Goal: Transaction & Acquisition: Purchase product/service

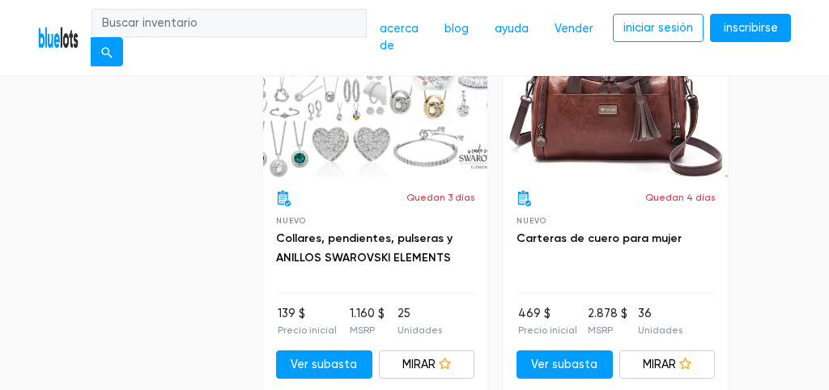
scroll to position [4321, 0]
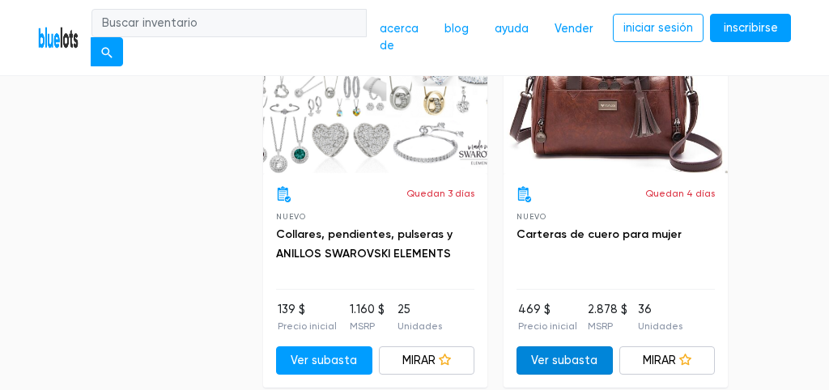
click at [567, 346] on link "Ver subasta" at bounding box center [564, 360] width 96 height 29
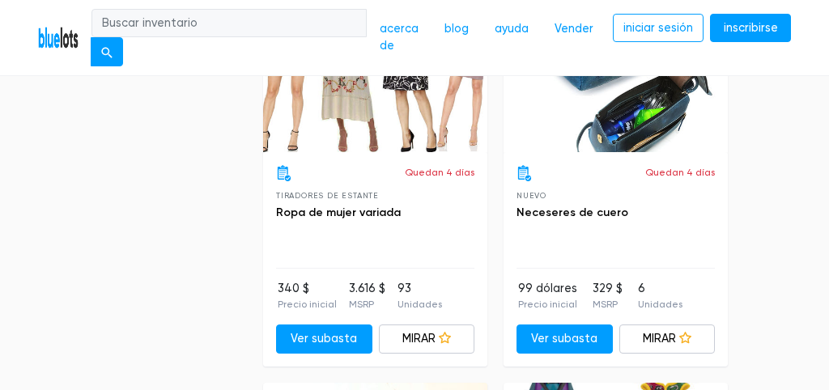
scroll to position [6370, 0]
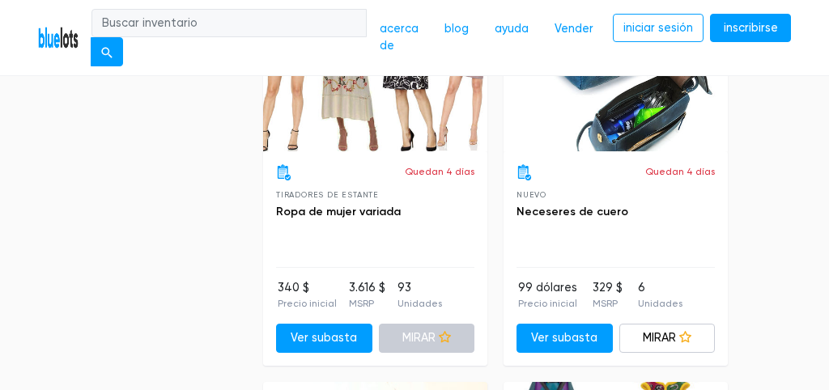
click at [420, 324] on link "MIRAR" at bounding box center [427, 338] width 96 height 29
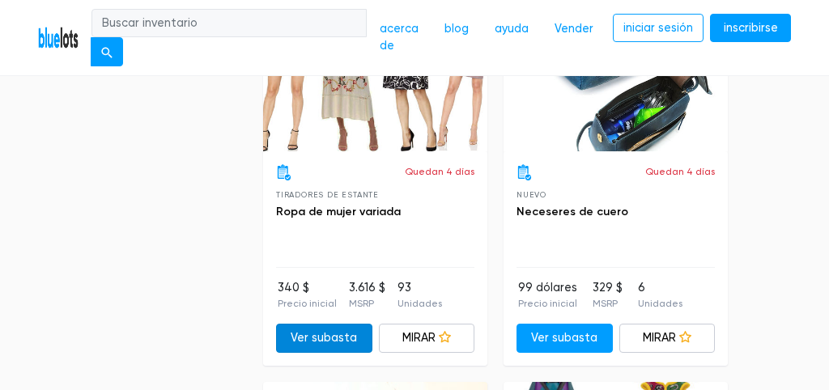
click at [346, 324] on link "Ver subasta" at bounding box center [324, 338] width 96 height 29
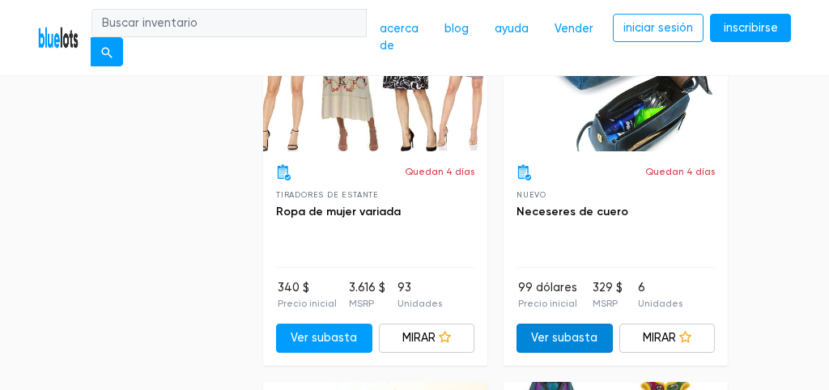
click at [559, 324] on link "Ver subasta" at bounding box center [564, 338] width 96 height 29
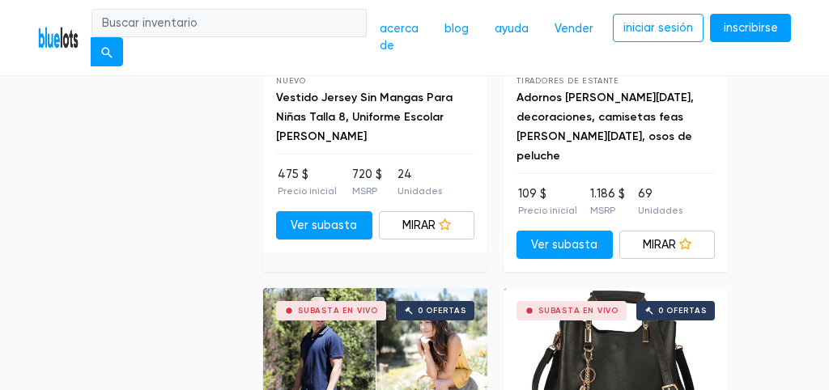
scroll to position [6881, 0]
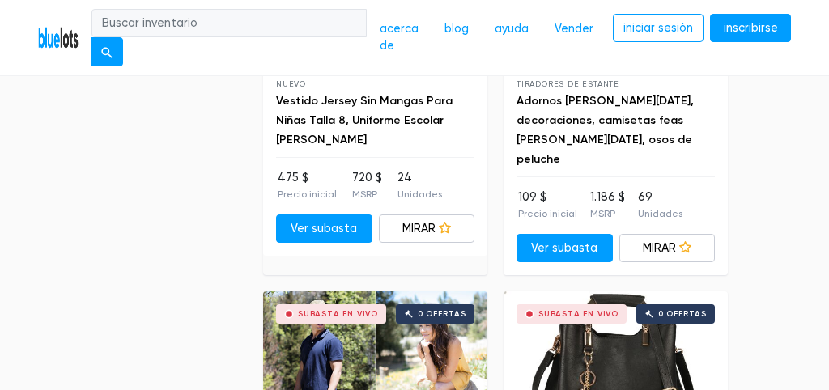
click at [321, 298] on div "SUBASTA EN VIVO 0 OFERTAS" at bounding box center [375, 376] width 224 height 170
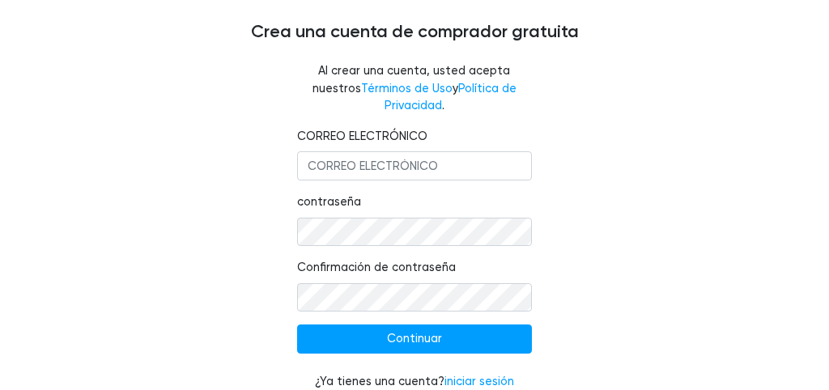
scroll to position [118, 0]
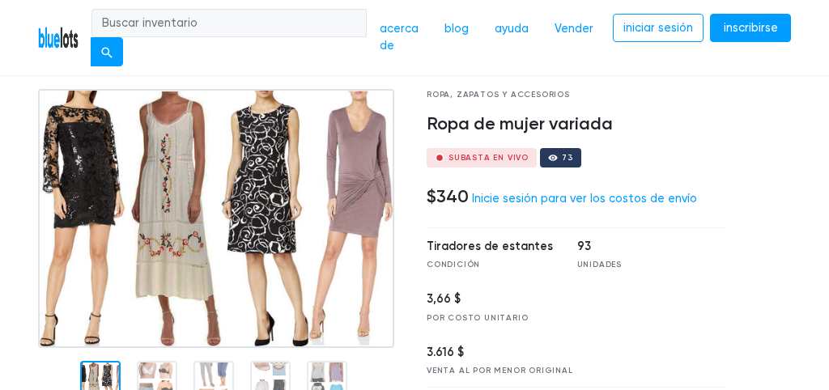
scroll to position [-1, 0]
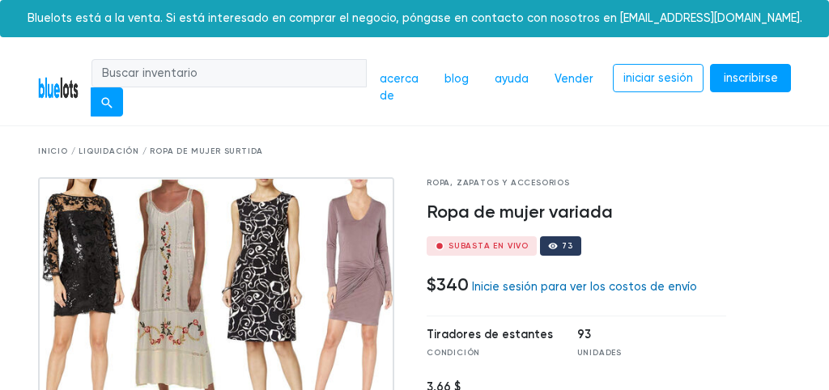
click at [549, 282] on link "Inicie sesión para ver los costos de envío" at bounding box center [584, 287] width 225 height 14
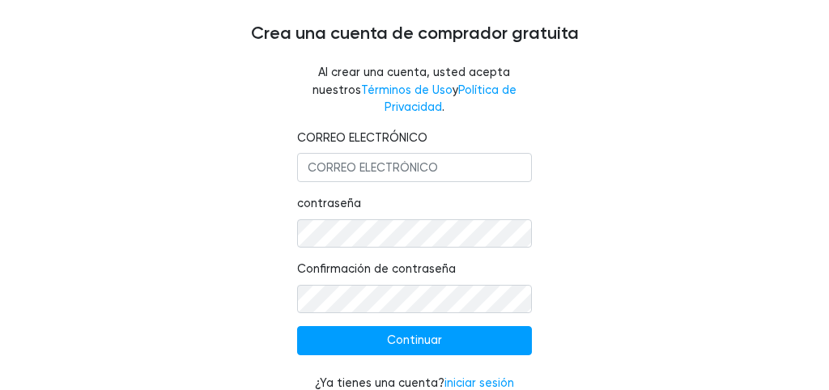
scroll to position [118, 0]
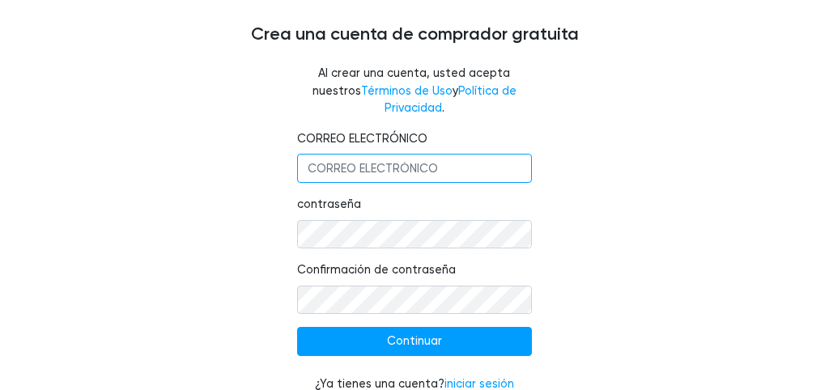
click at [343, 154] on input "CORREO ELECTRÓNICO" at bounding box center [414, 168] width 235 height 29
click at [414, 327] on input "Continue" at bounding box center [414, 341] width 235 height 29
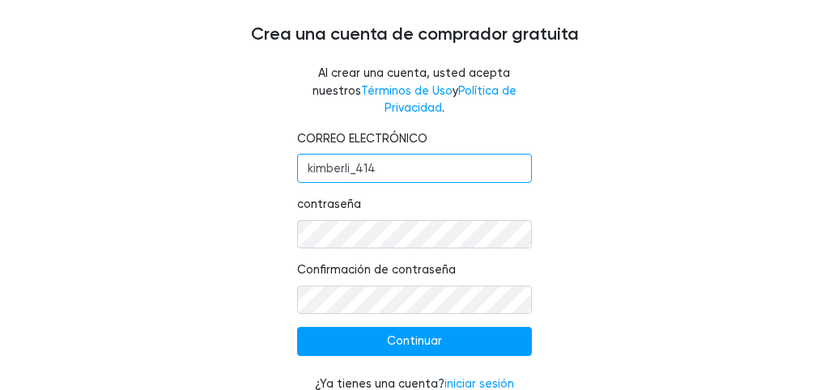
click at [414, 327] on input "Continue" at bounding box center [414, 341] width 235 height 29
type input "kimberli_414@hotmail.com"
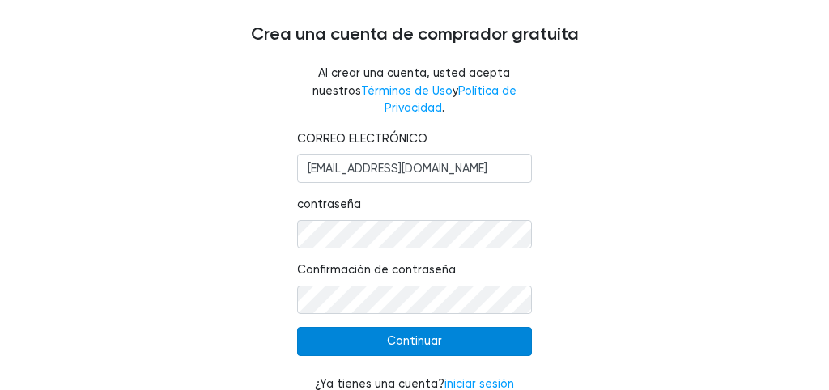
click at [397, 327] on input "Continue" at bounding box center [414, 341] width 235 height 29
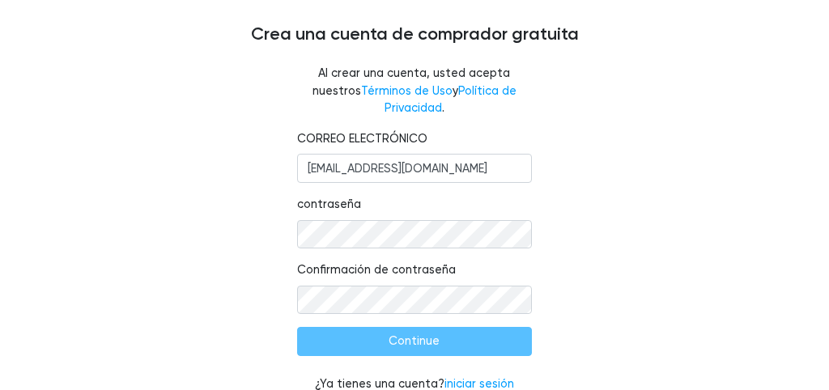
type input "Continuar"
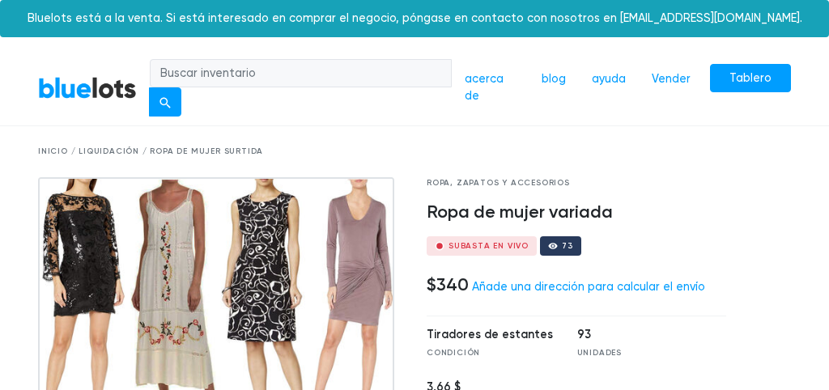
click at [548, 245] on div at bounding box center [553, 246] width 10 height 10
click at [576, 284] on link "Añade una dirección para calcular el envío" at bounding box center [588, 287] width 233 height 14
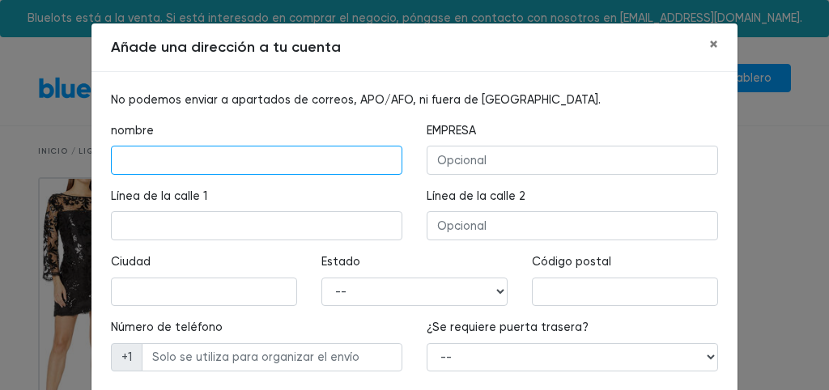
click at [385, 160] on input "text" at bounding box center [256, 160] width 291 height 29
click at [290, 155] on input "text" at bounding box center [256, 160] width 291 height 29
type input "b"
type input "ab"
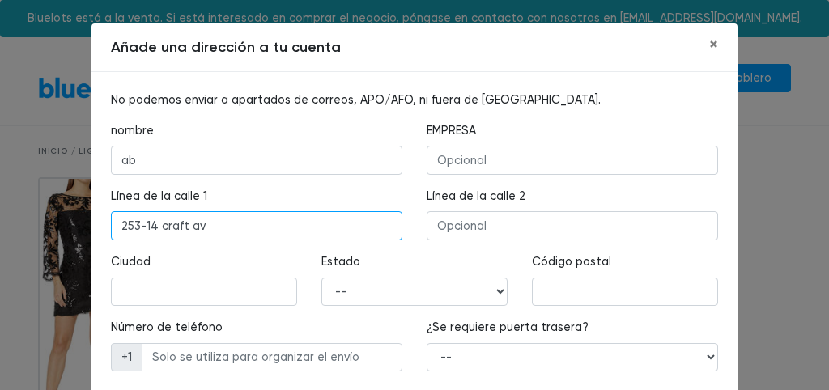
type input "253-14 craft av"
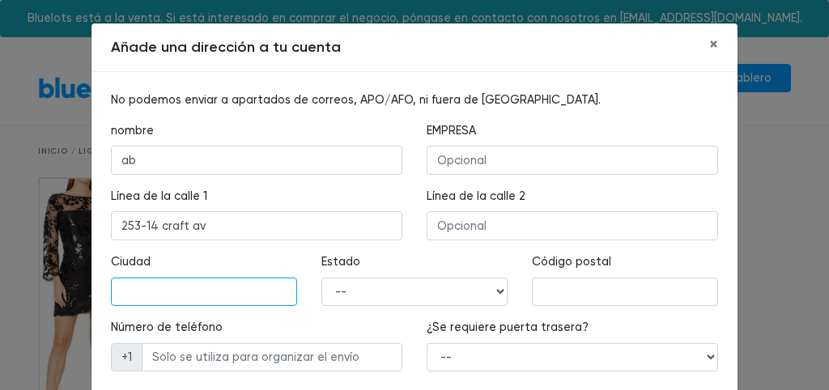
click at [282, 292] on input "text" at bounding box center [204, 292] width 186 height 29
click at [282, 289] on input "text" at bounding box center [204, 292] width 186 height 29
type input "Nueva york"
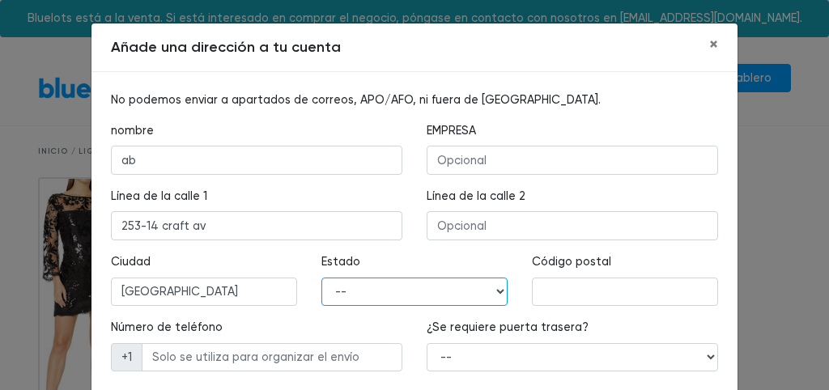
select select "NY"
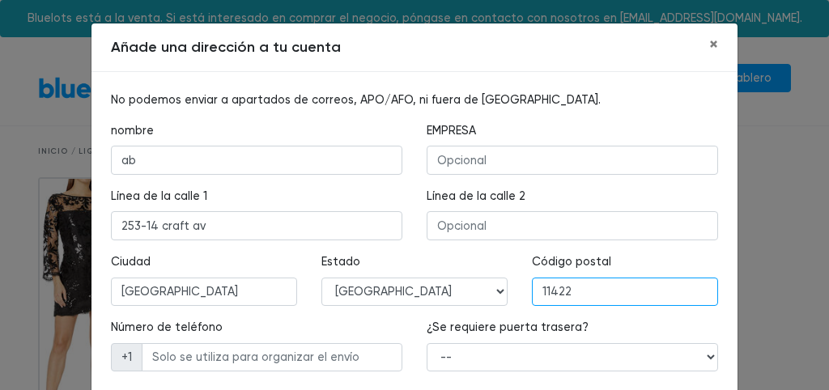
type input "11422"
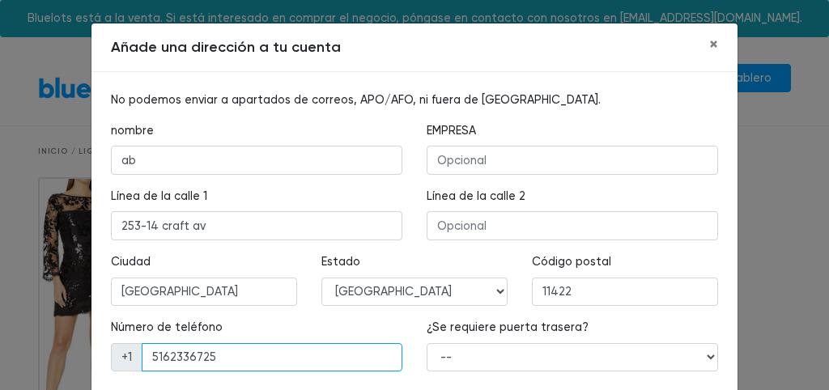
type input "5162336725"
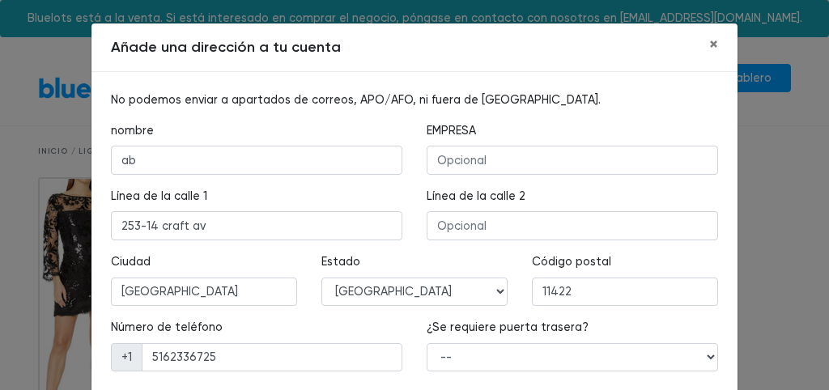
click at [724, 376] on div "¿Se requiere puerta trasera? -- SÍ No" at bounding box center [572, 352] width 316 height 66
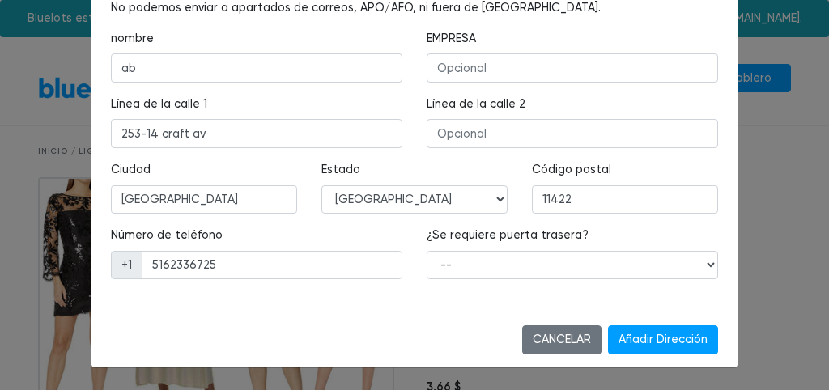
scroll to position [90, 0]
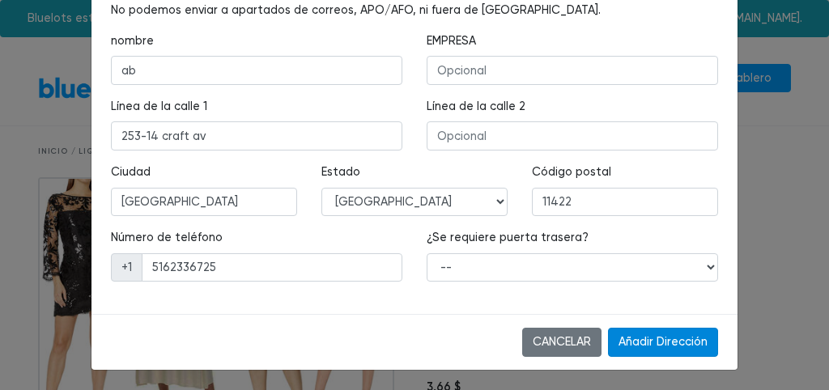
click at [675, 338] on input "Add Address" at bounding box center [663, 342] width 110 height 29
click at [656, 334] on input "Añadir Dirección" at bounding box center [663, 342] width 110 height 29
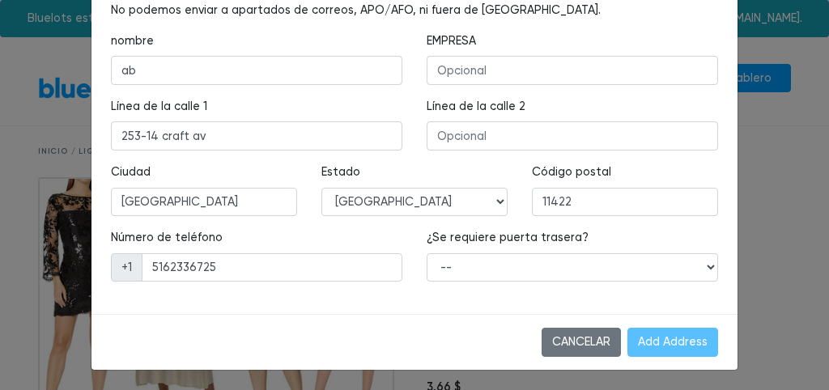
type input "Añadir Dirección"
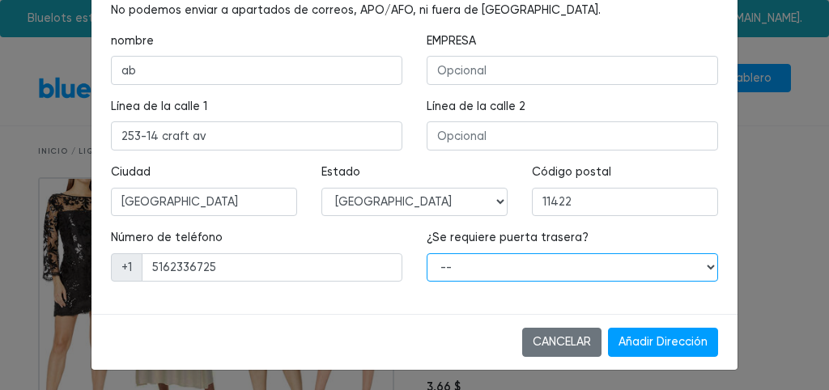
select select "0"
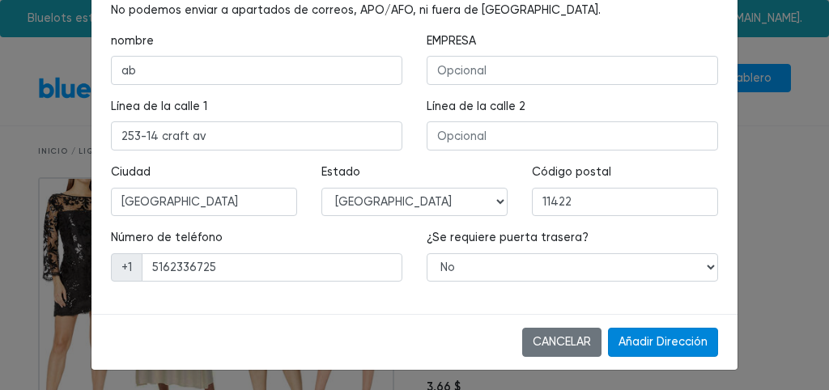
click at [630, 333] on input "Añadir Dirección" at bounding box center [663, 342] width 110 height 29
type input "Add Address"
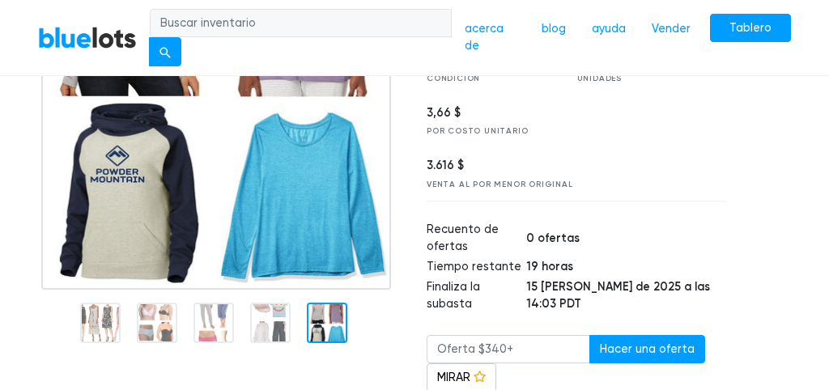
scroll to position [300, 0]
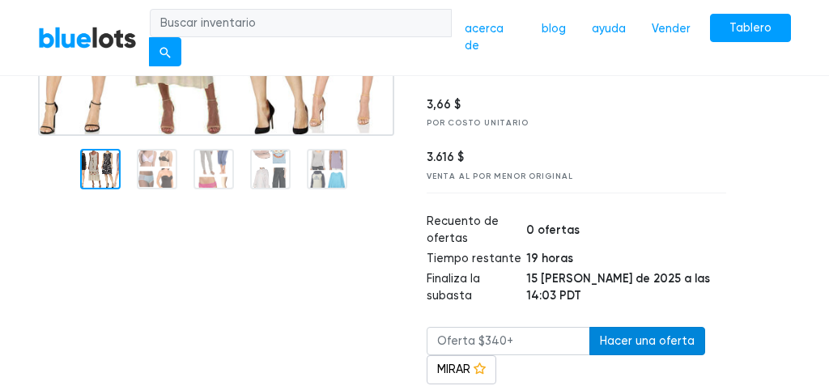
click at [633, 327] on button "Hacer una oferta" at bounding box center [647, 341] width 116 height 29
click at [631, 327] on button "Hacer una oferta" at bounding box center [647, 341] width 116 height 29
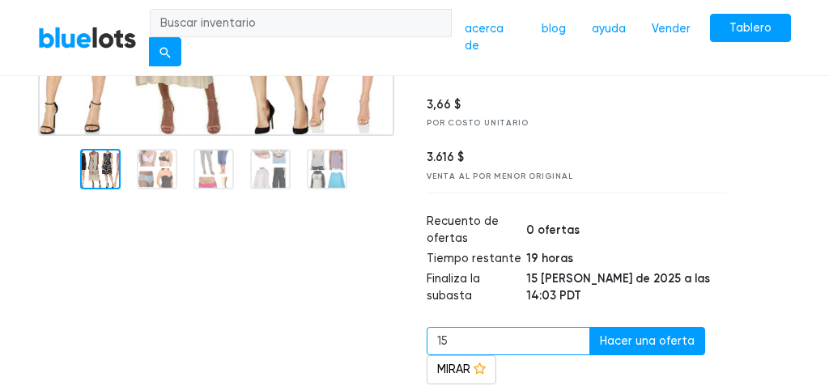
type input "1"
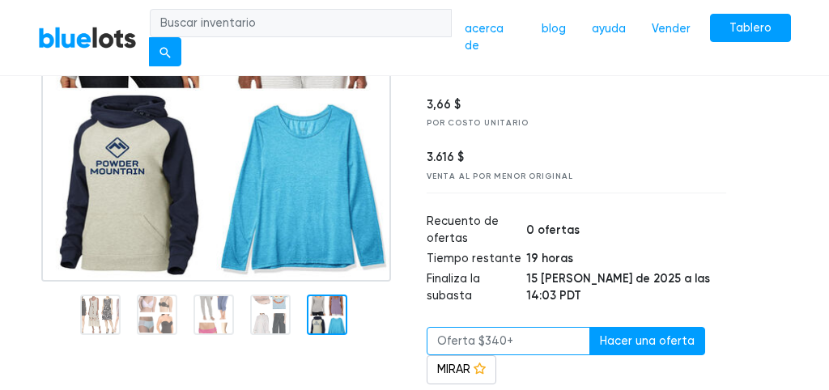
type input "340"
click at [735, 295] on div "ROPA, ZAPATOS Y ACCESORIOS Ropa de mujer variada SUBASTA EN VIVO 73 340 $ + 78 …" at bounding box center [576, 232] width 324 height 711
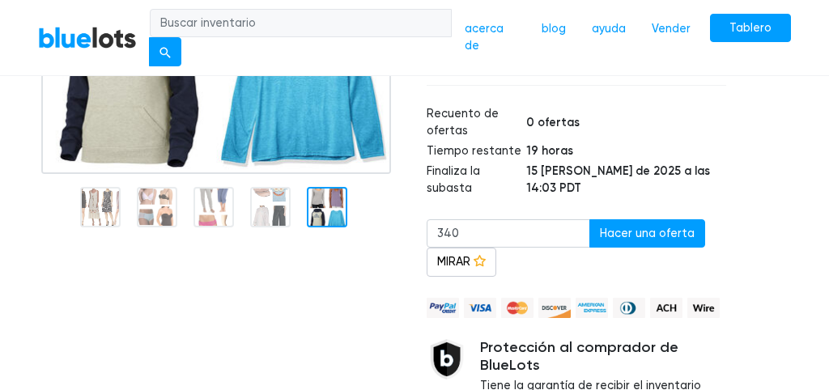
scroll to position [422, 0]
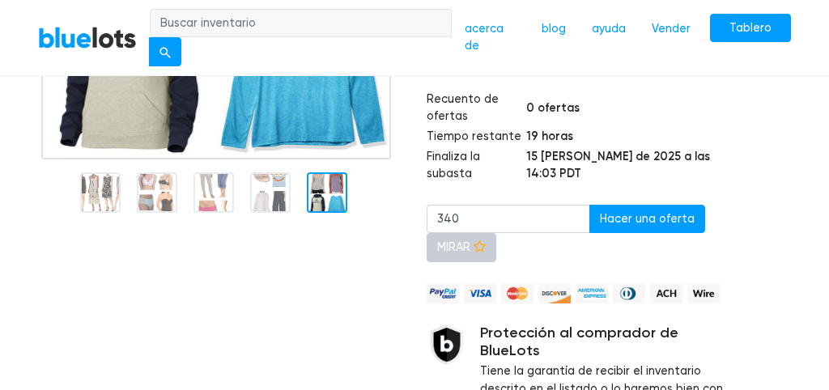
click at [452, 233] on link "MIRAR" at bounding box center [462, 247] width 70 height 29
click at [452, 233] on link "Viendo" at bounding box center [464, 247] width 74 height 29
click at [452, 233] on link "MIRAR" at bounding box center [462, 247] width 70 height 29
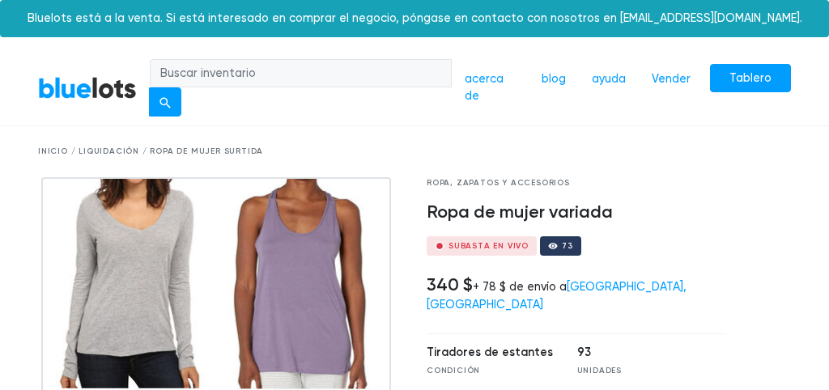
scroll to position [0, 0]
click at [232, 69] on input "search" at bounding box center [301, 73] width 302 height 29
click at [163, 103] on div "submit" at bounding box center [164, 102] width 11 height 11
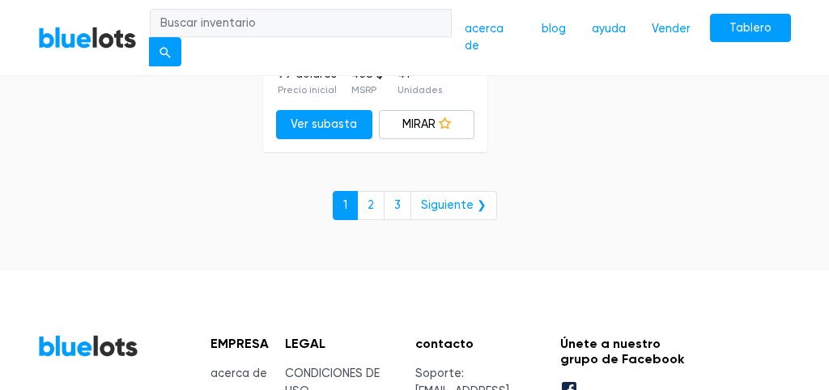
scroll to position [11183, 0]
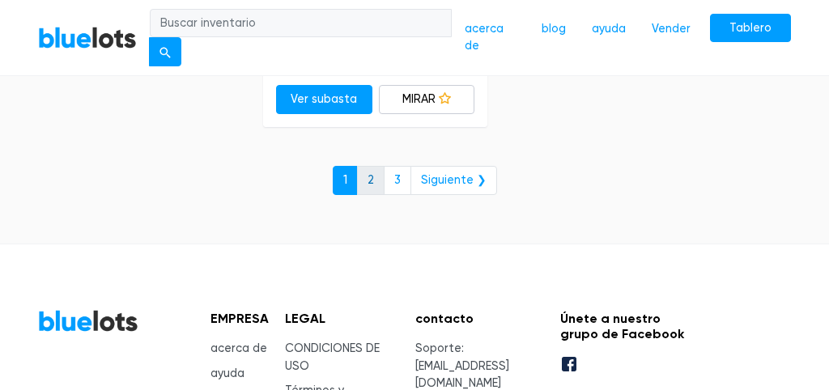
click at [371, 166] on link "2" at bounding box center [371, 180] width 28 height 29
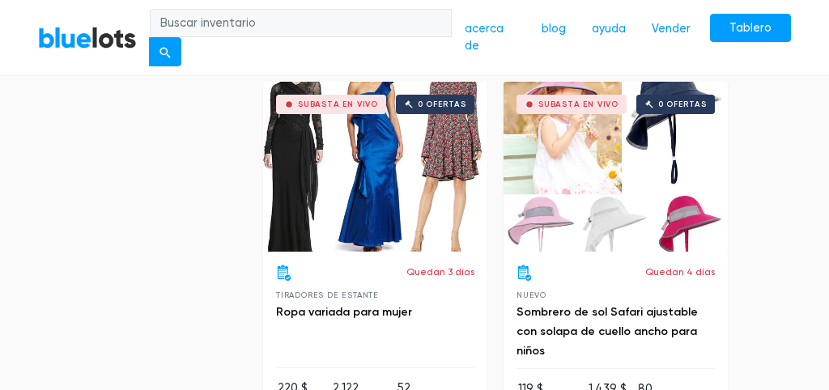
scroll to position [6697, 0]
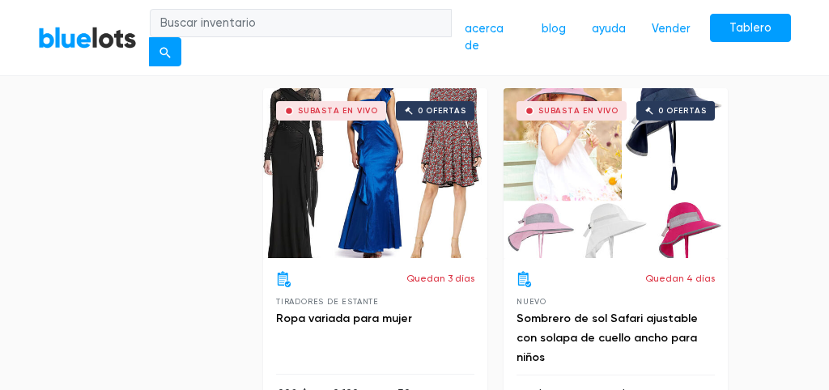
click at [321, 113] on div "SUBASTA EN VIVO 0 OFERTAS" at bounding box center [375, 173] width 224 height 170
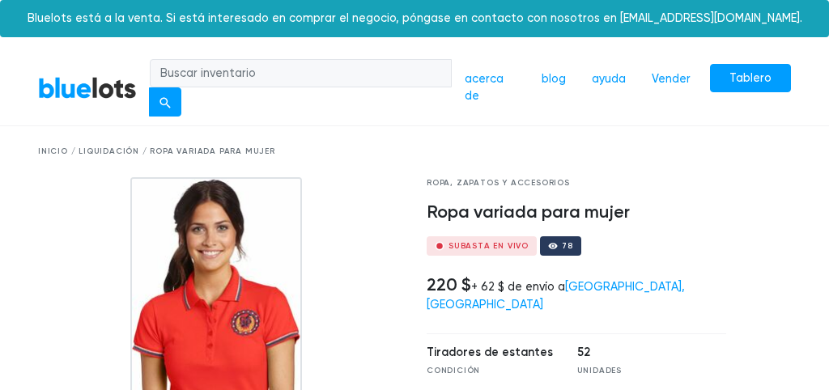
click at [247, 66] on input "search" at bounding box center [301, 73] width 302 height 29
type input "zapatos para mujer"
click at [159, 104] on div "submit" at bounding box center [164, 102] width 11 height 11
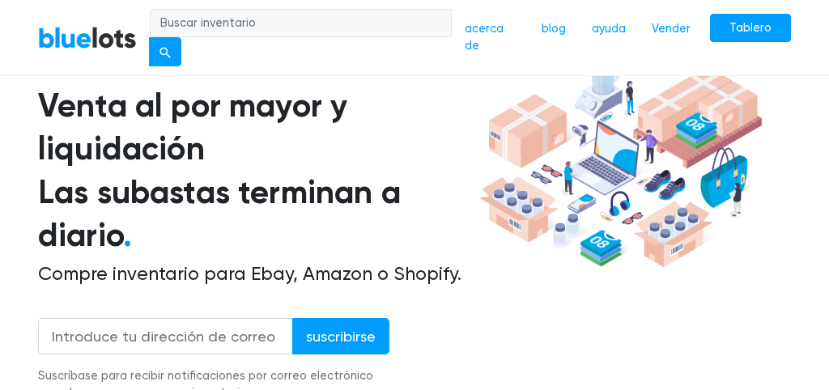
scroll to position [110, 0]
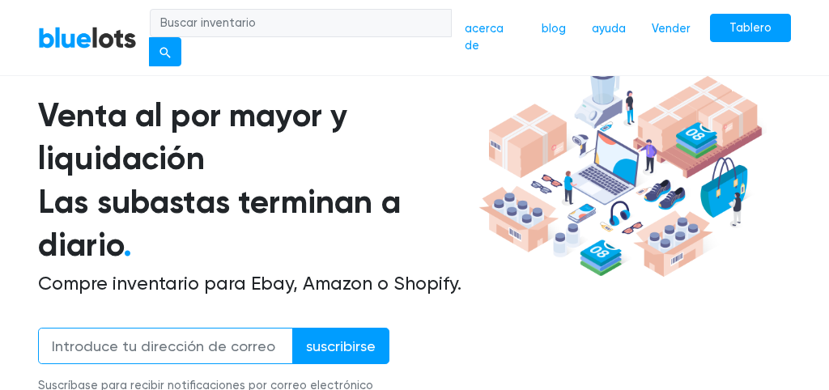
click at [206, 345] on input "email" at bounding box center [165, 346] width 255 height 36
type input "[EMAIL_ADDRESS][DOMAIN_NAME]"
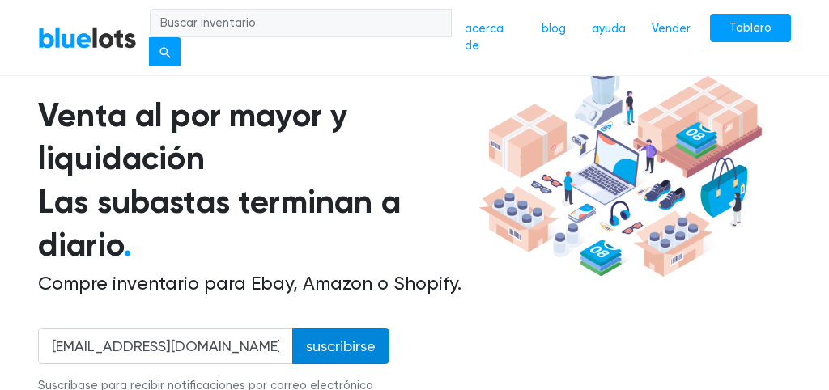
click at [347, 346] on input "Subscribe" at bounding box center [340, 346] width 97 height 36
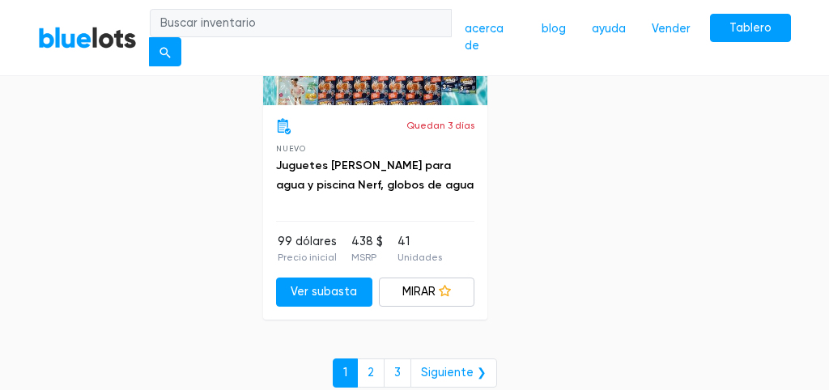
scroll to position [10981, 0]
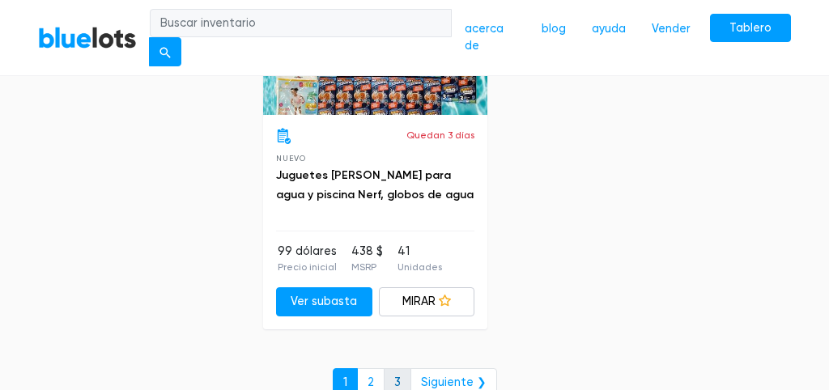
click at [400, 368] on link "3" at bounding box center [398, 382] width 28 height 29
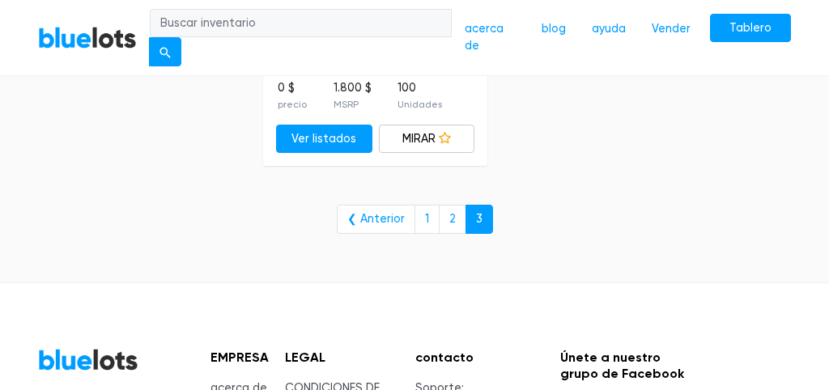
scroll to position [1675, 0]
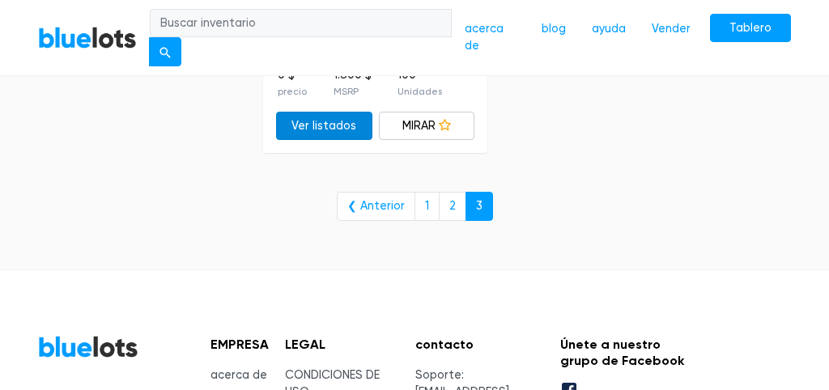
click at [316, 115] on link "Ver listados" at bounding box center [324, 126] width 96 height 29
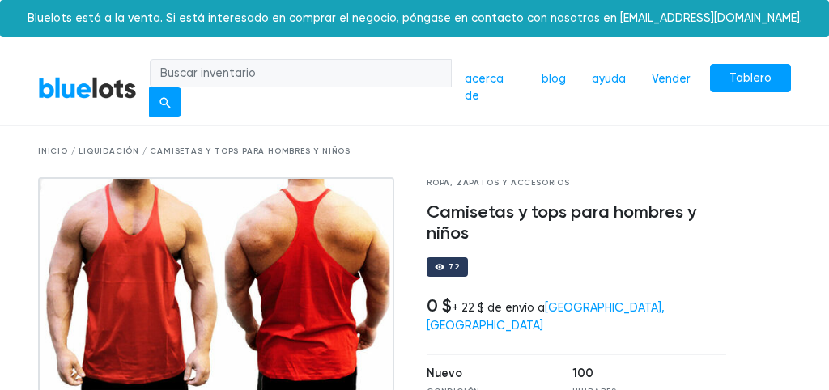
click at [261, 77] on input "search" at bounding box center [301, 73] width 302 height 29
click at [732, 76] on link "Tablero" at bounding box center [750, 78] width 81 height 29
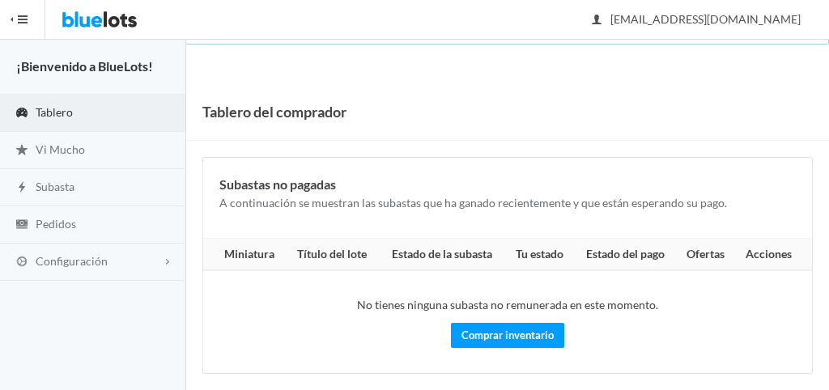
click at [84, 111] on link "Tablero" at bounding box center [93, 113] width 186 height 37
click at [77, 185] on link "Subasta" at bounding box center [93, 187] width 186 height 37
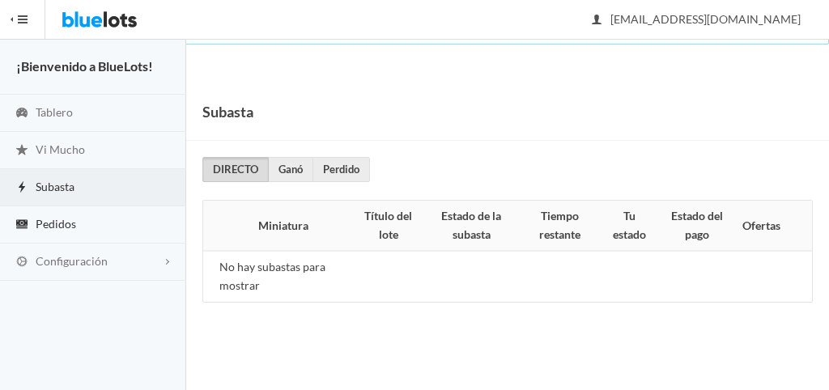
click at [69, 218] on span "Pedidos" at bounding box center [56, 224] width 40 height 14
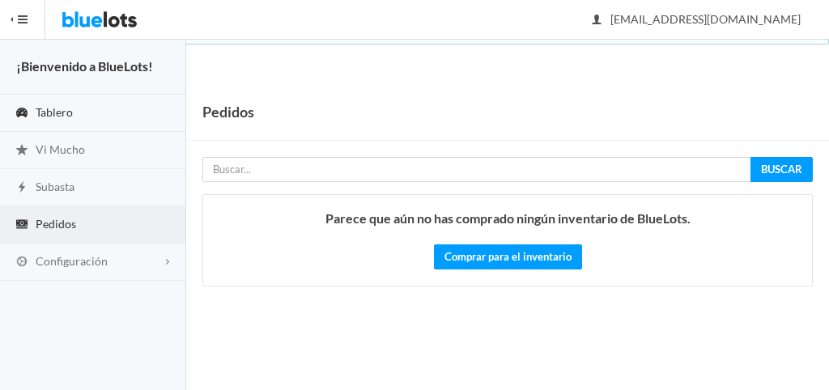
click at [79, 111] on link "Tablero" at bounding box center [93, 113] width 186 height 37
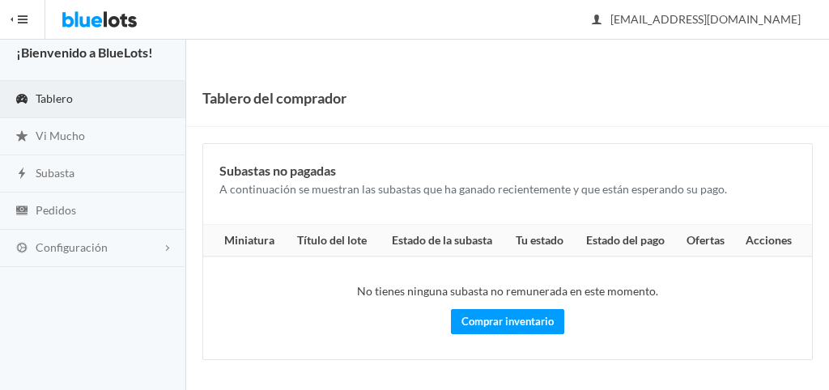
scroll to position [12, 0]
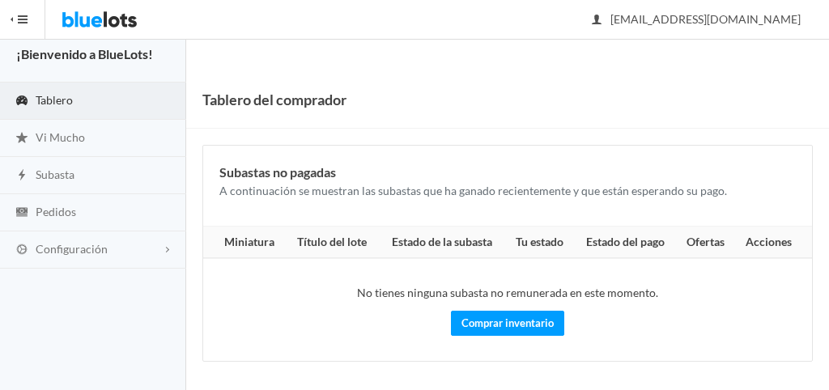
click at [24, 20] on button "HIDE MENU" at bounding box center [22, 19] width 45 height 39
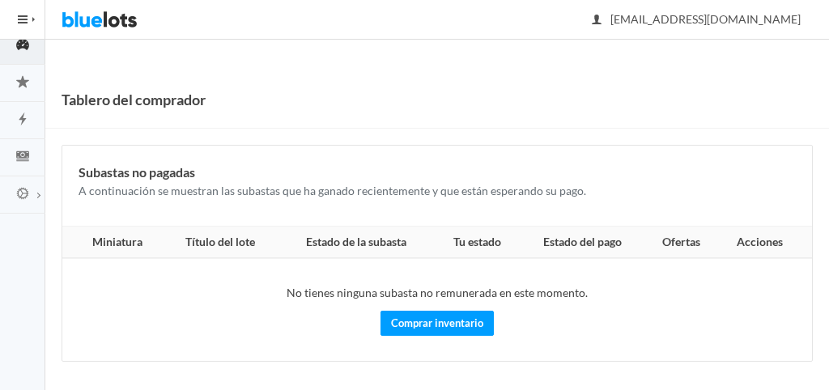
click at [31, 21] on button "HIDE MENU" at bounding box center [22, 19] width 45 height 39
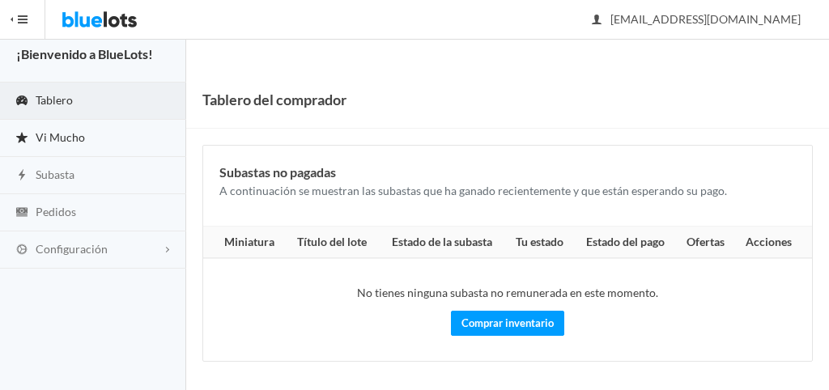
click at [81, 140] on span "Vi Mucho" at bounding box center [60, 137] width 49 height 14
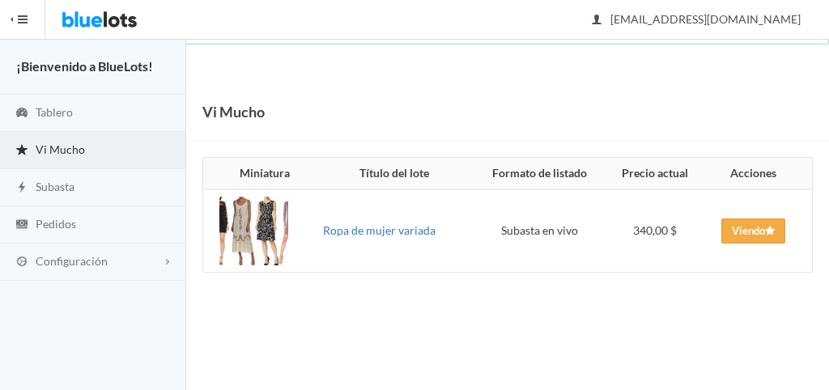
click at [349, 227] on link "Ropa de mujer variada" at bounding box center [379, 230] width 113 height 14
click at [743, 232] on span "Viendo" at bounding box center [753, 230] width 43 height 13
click at [17, 19] on button "HIDE MENU" at bounding box center [22, 19] width 45 height 39
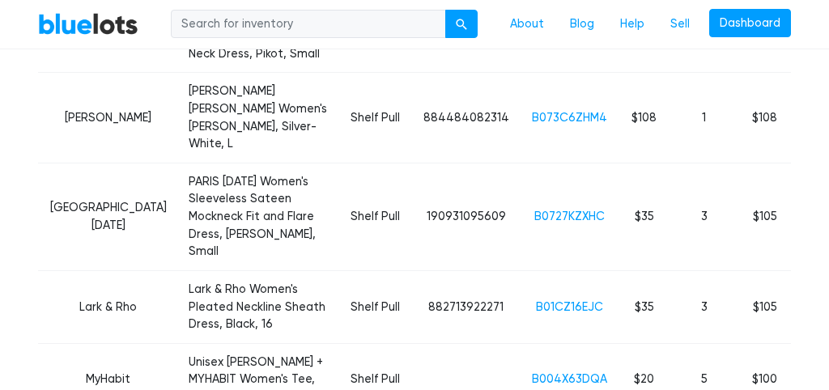
scroll to position [1557, 0]
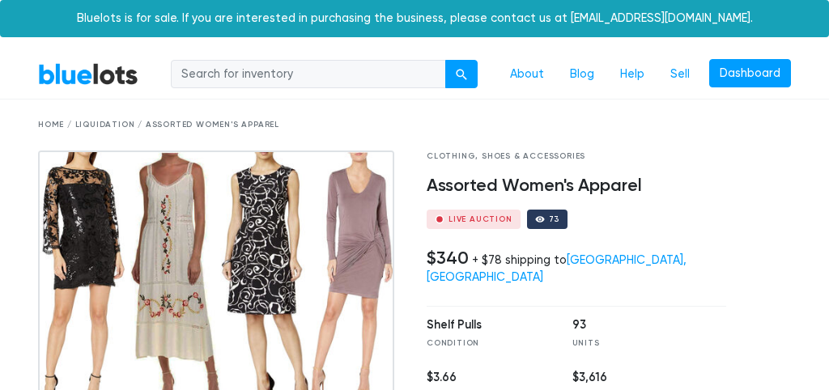
scroll to position [0, 0]
click at [287, 134] on div "Home / Liquidation / Assorted Women's Apparel" at bounding box center [414, 125] width 777 height 51
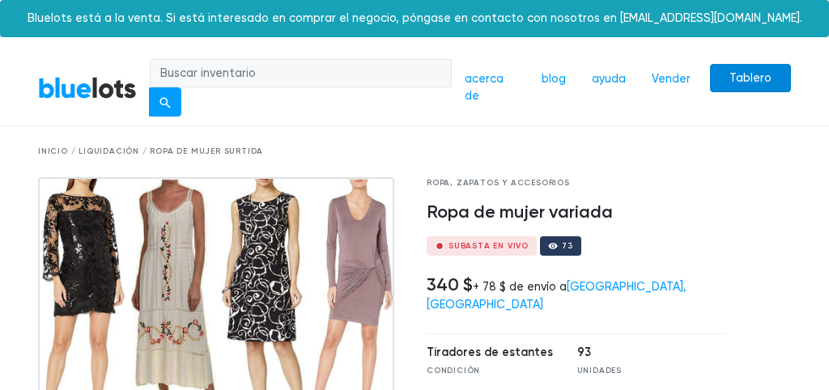
click at [737, 78] on link "Tablero" at bounding box center [750, 78] width 81 height 29
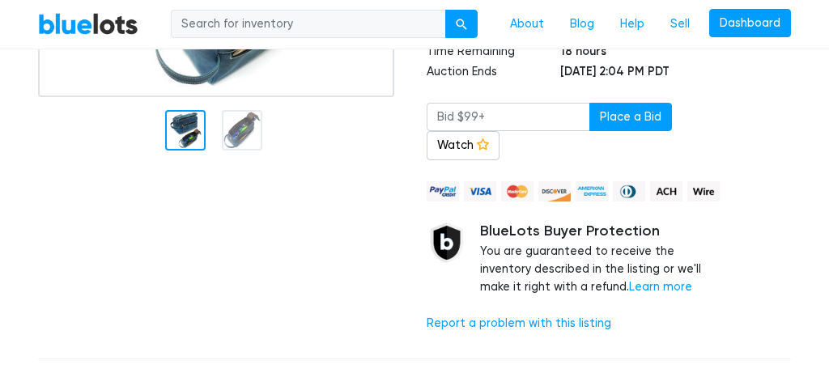
scroll to position [416, 0]
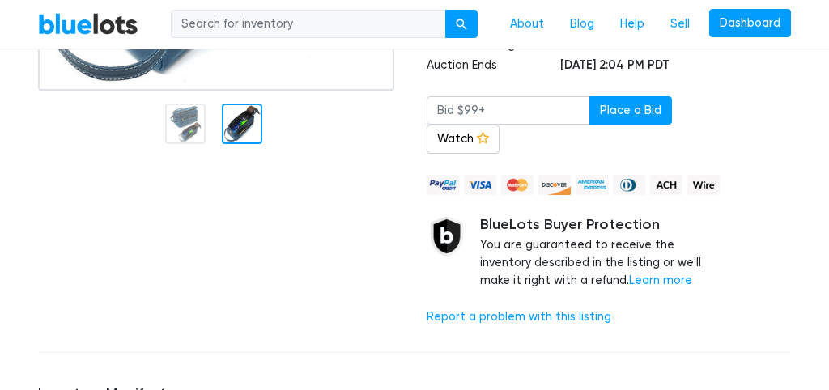
click at [243, 119] on div at bounding box center [242, 124] width 40 height 40
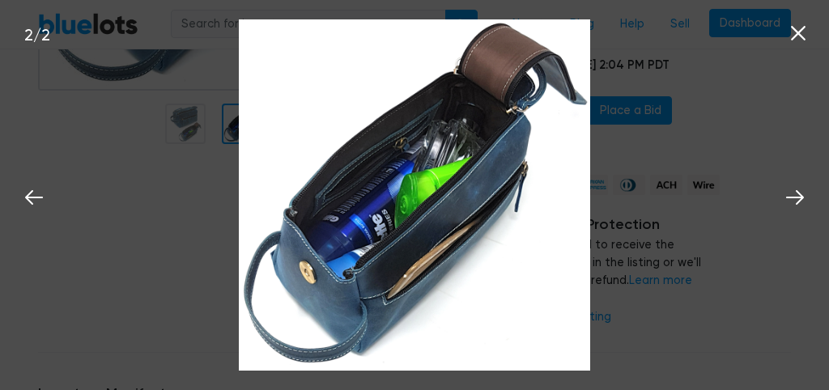
click at [796, 32] on icon at bounding box center [798, 33] width 15 height 15
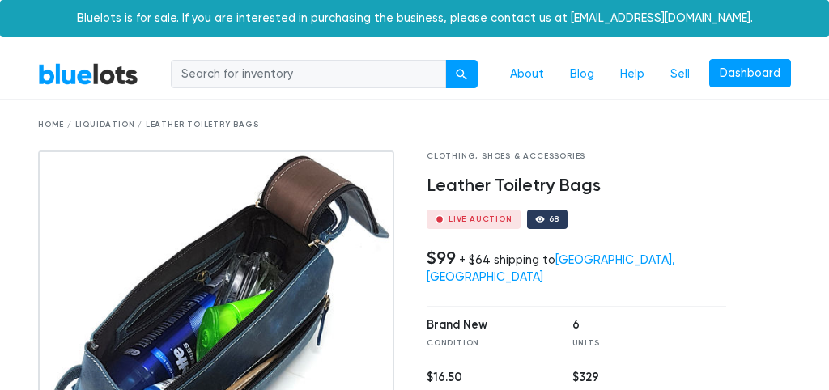
click at [326, 73] on input "search" at bounding box center [308, 74] width 275 height 29
click at [384, 75] on input "search" at bounding box center [308, 74] width 275 height 29
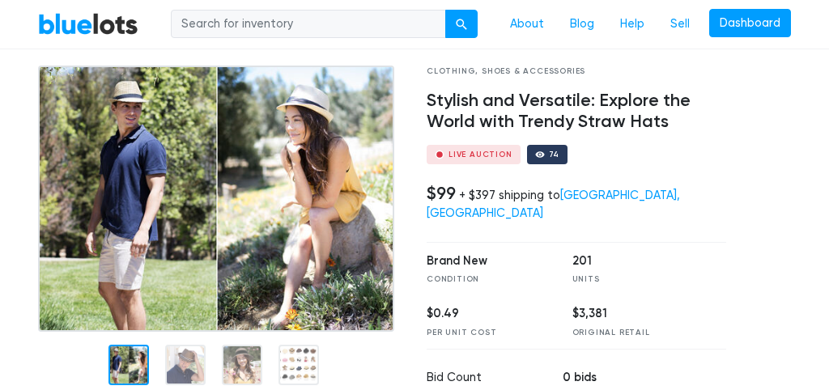
scroll to position [130, 0]
